Goal: Task Accomplishment & Management: Manage account settings

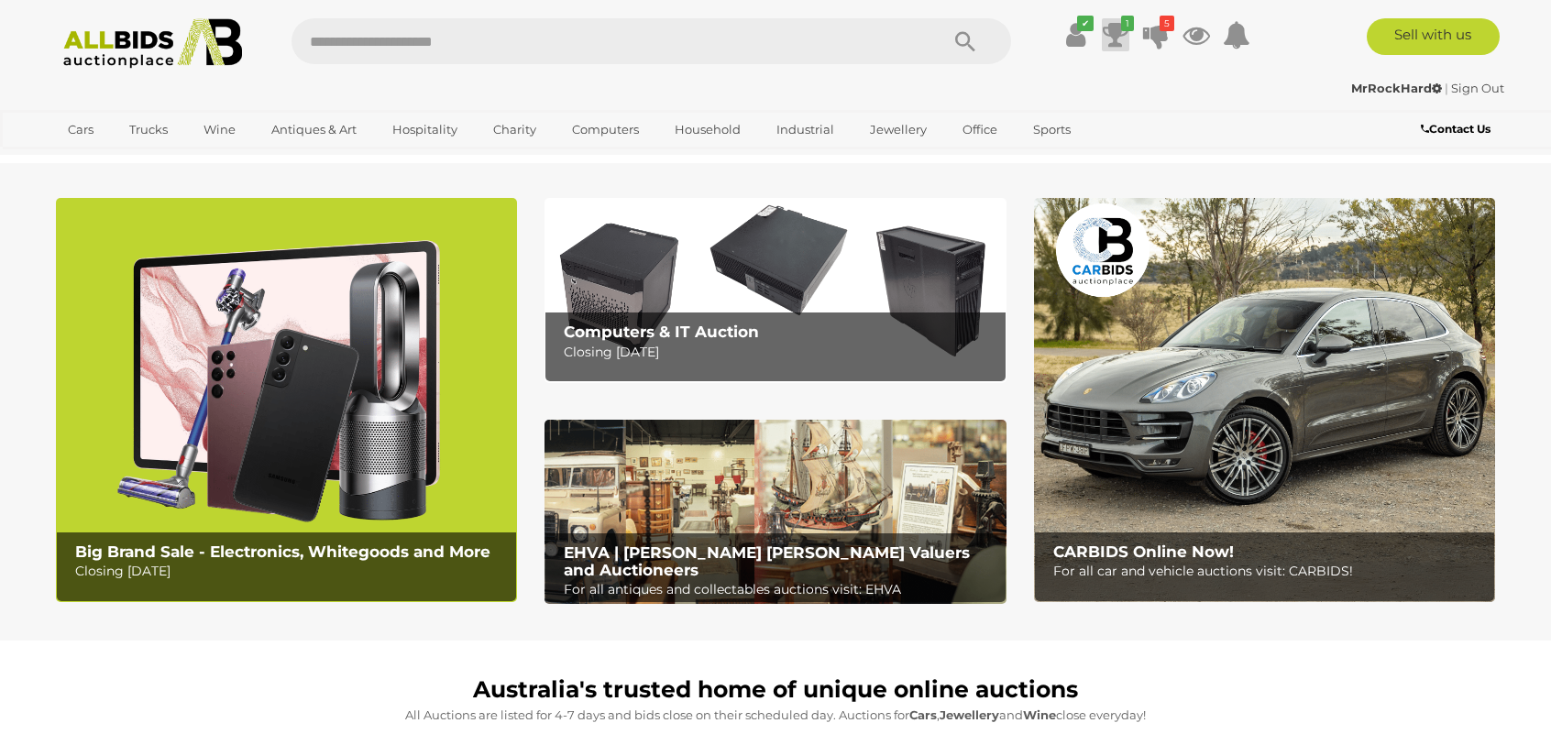
click at [1107, 49] on icon at bounding box center [1115, 34] width 26 height 33
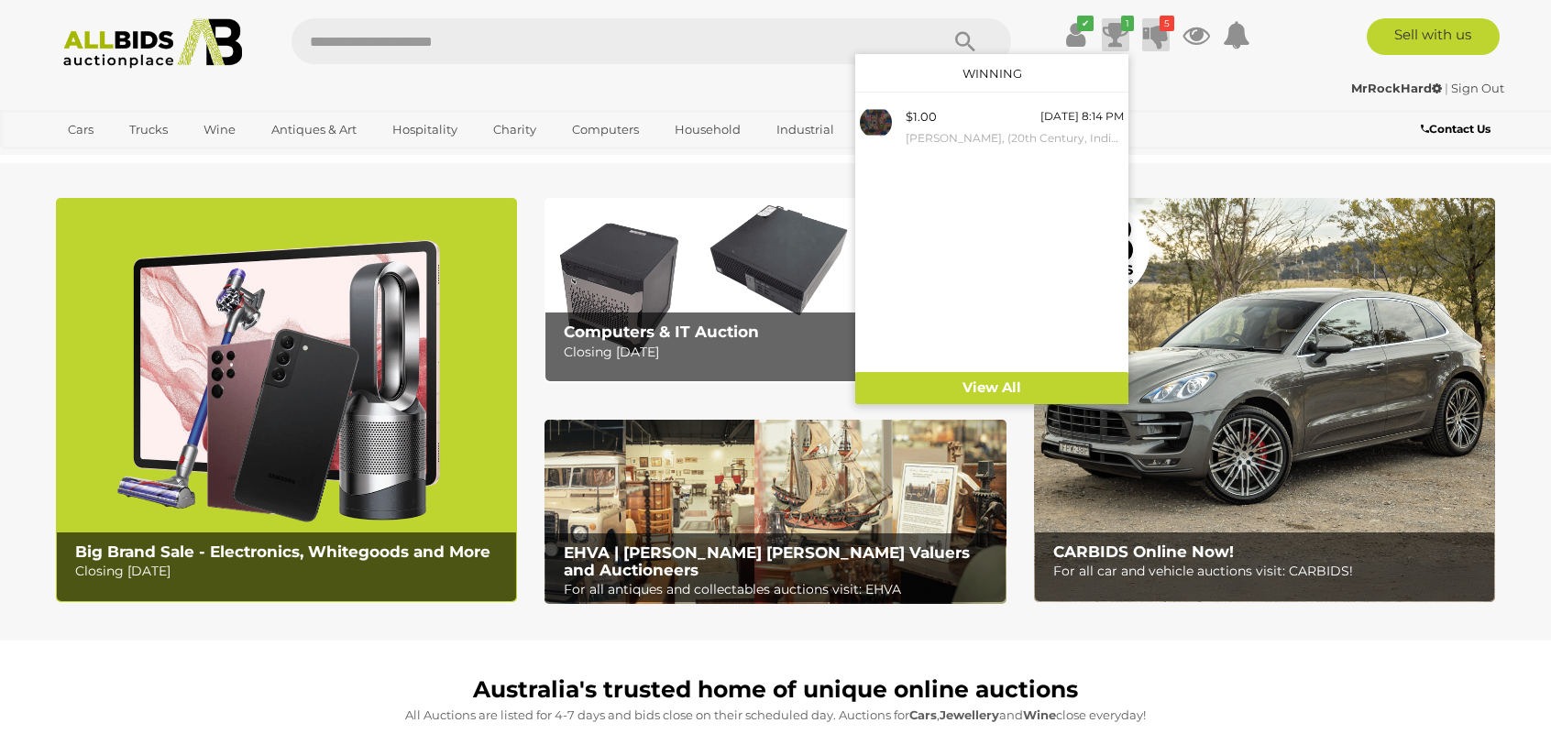
click at [1155, 43] on icon at bounding box center [1156, 34] width 26 height 33
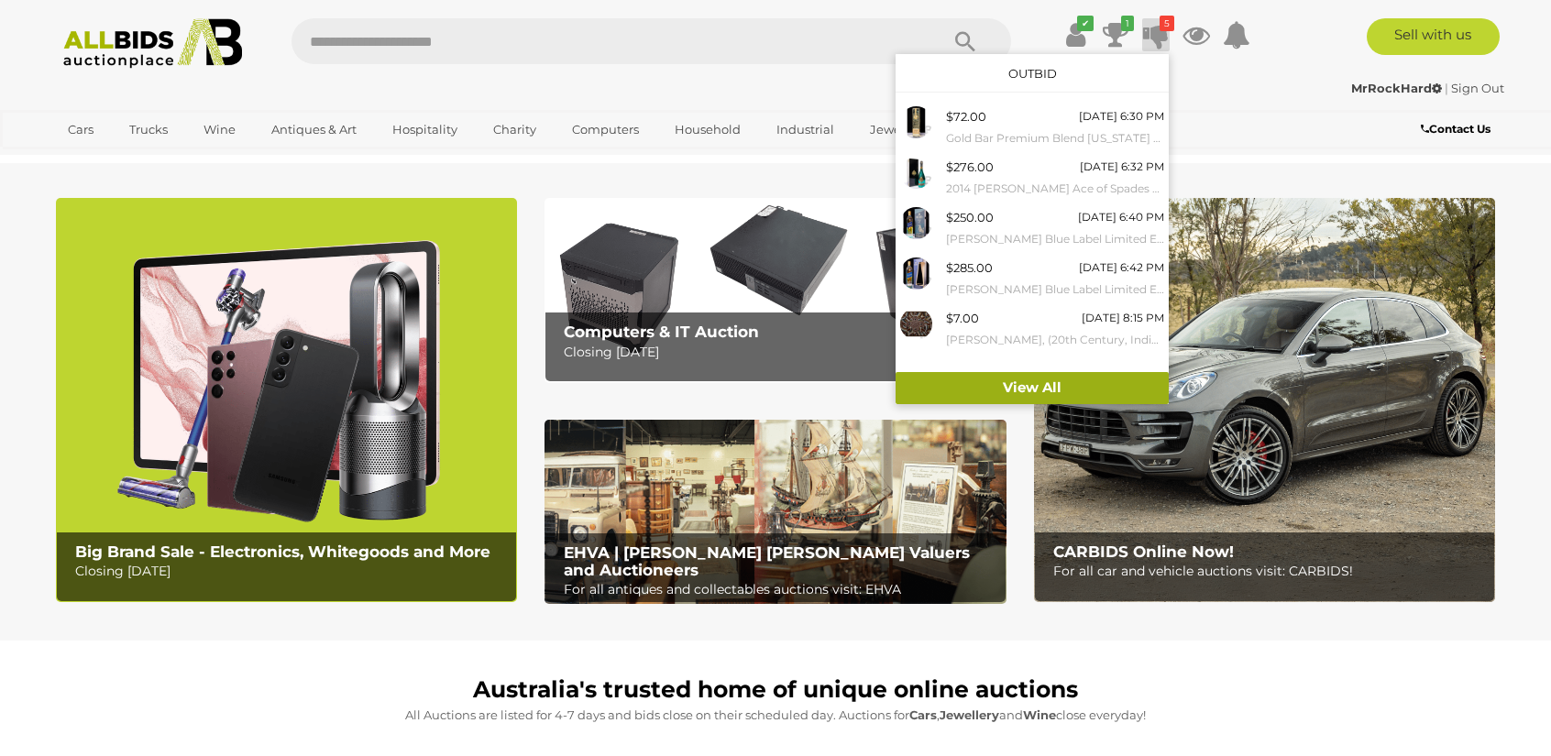
click at [1012, 390] on link "View All" at bounding box center [1031, 388] width 273 height 32
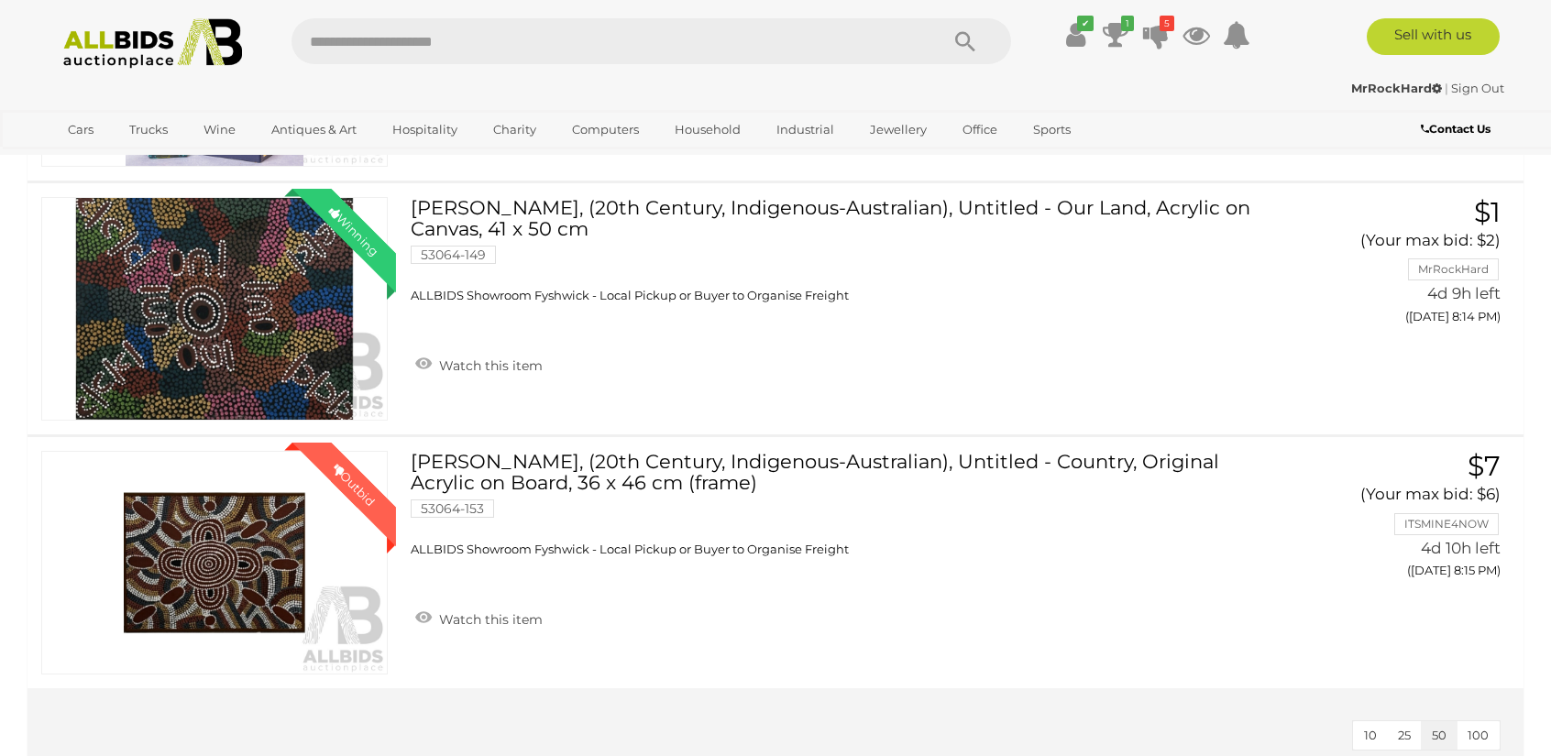
scroll to position [1283, 0]
